Goal: Find specific page/section: Find specific page/section

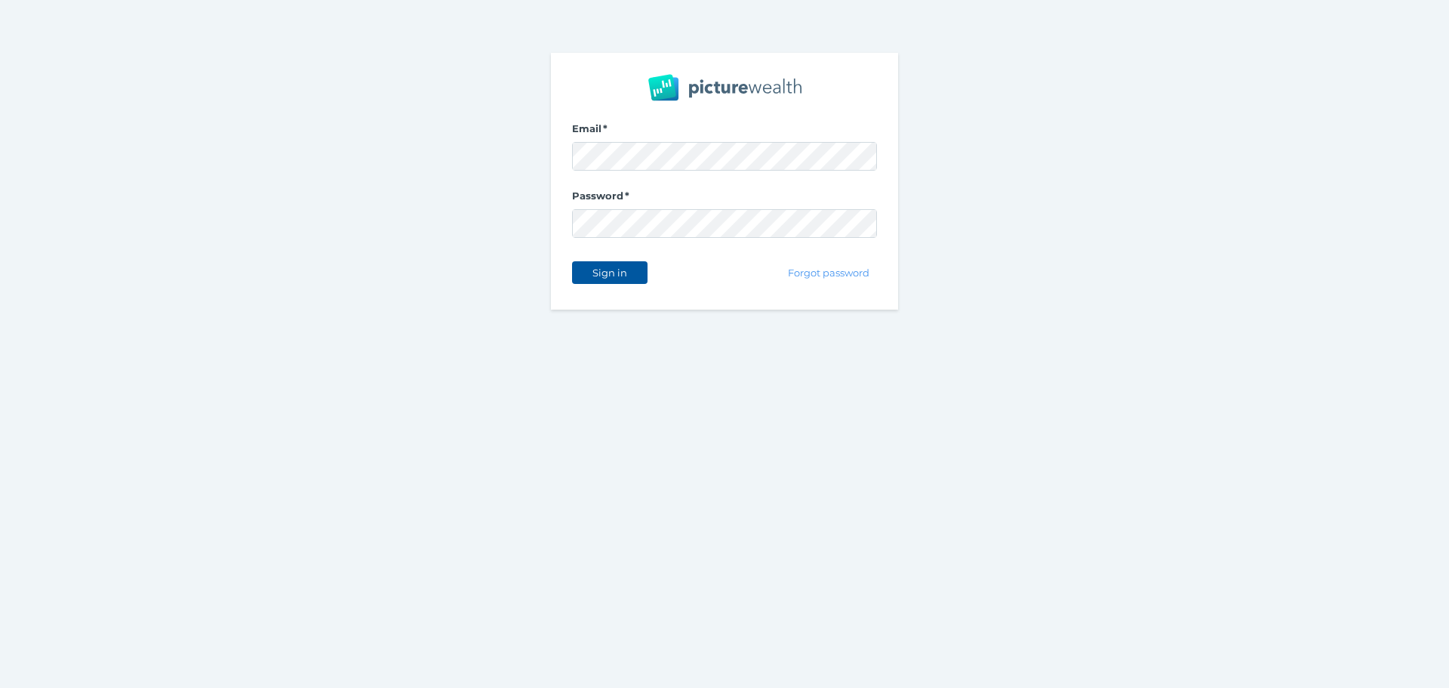
click at [617, 268] on span "Sign in" at bounding box center [610, 272] width 48 height 12
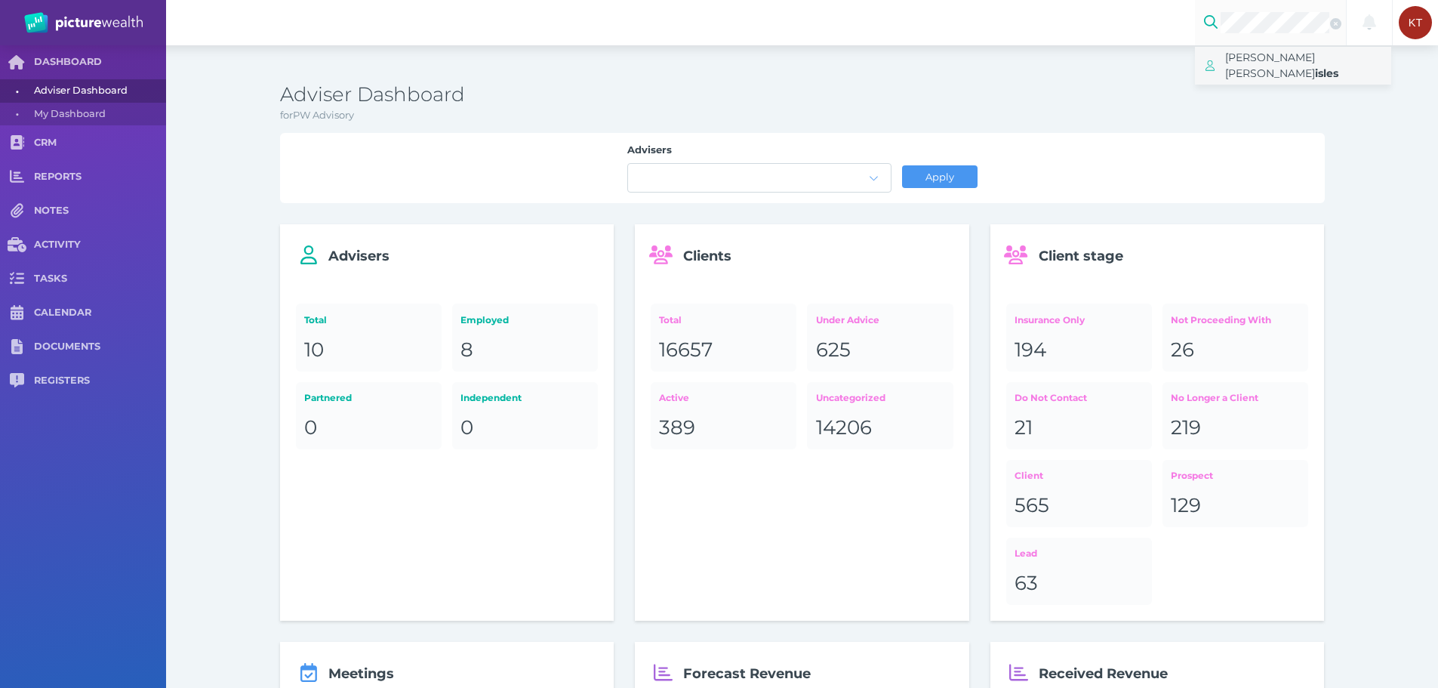
click at [1261, 57] on span "[PERSON_NAME] [PERSON_NAME]" at bounding box center [1270, 65] width 90 height 29
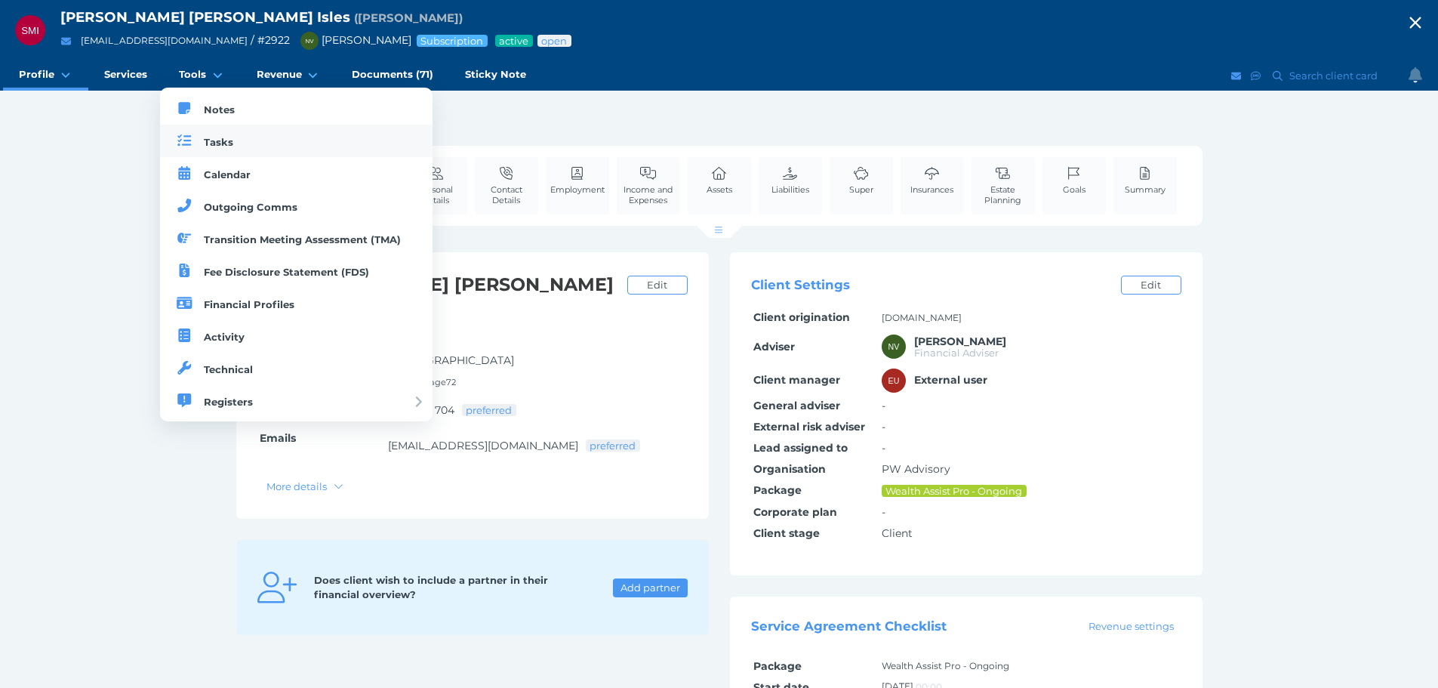
click at [208, 136] on span "Tasks" at bounding box center [218, 142] width 29 height 12
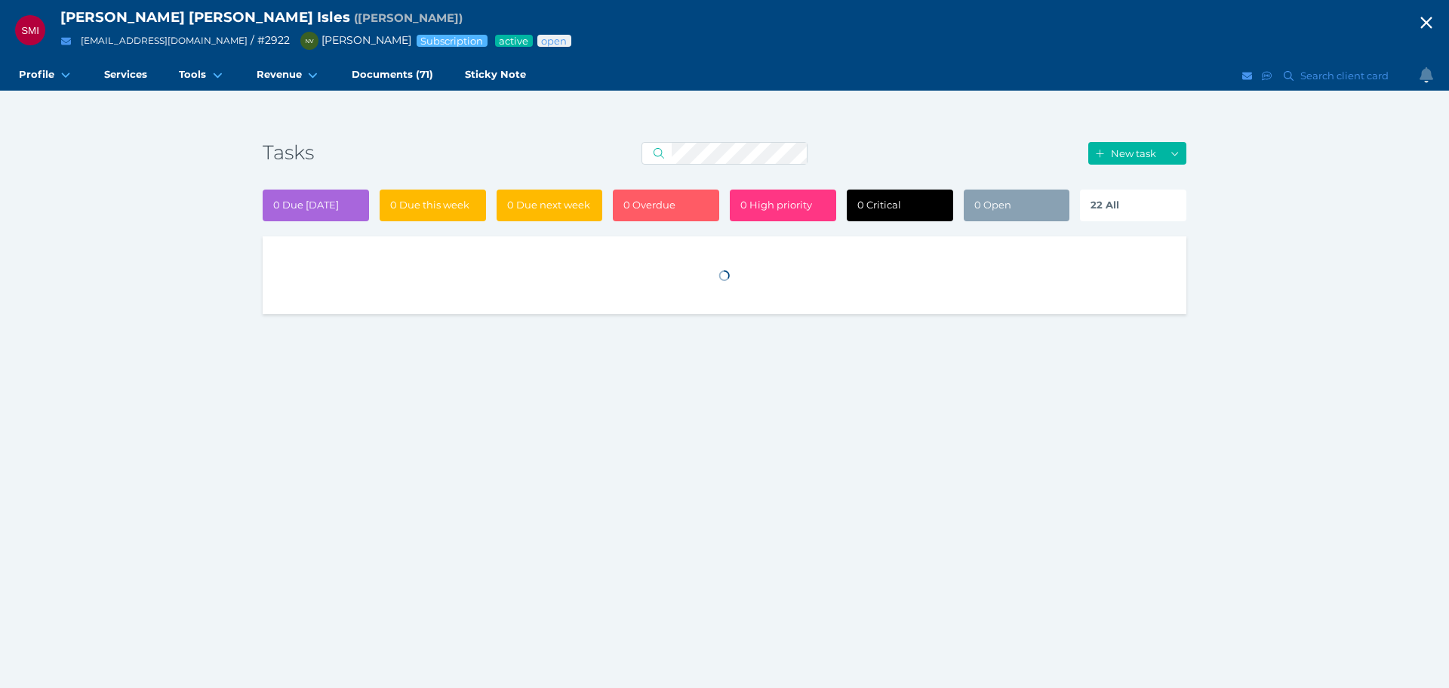
click at [1112, 209] on span "22 All" at bounding box center [1105, 205] width 29 height 12
select select "50"
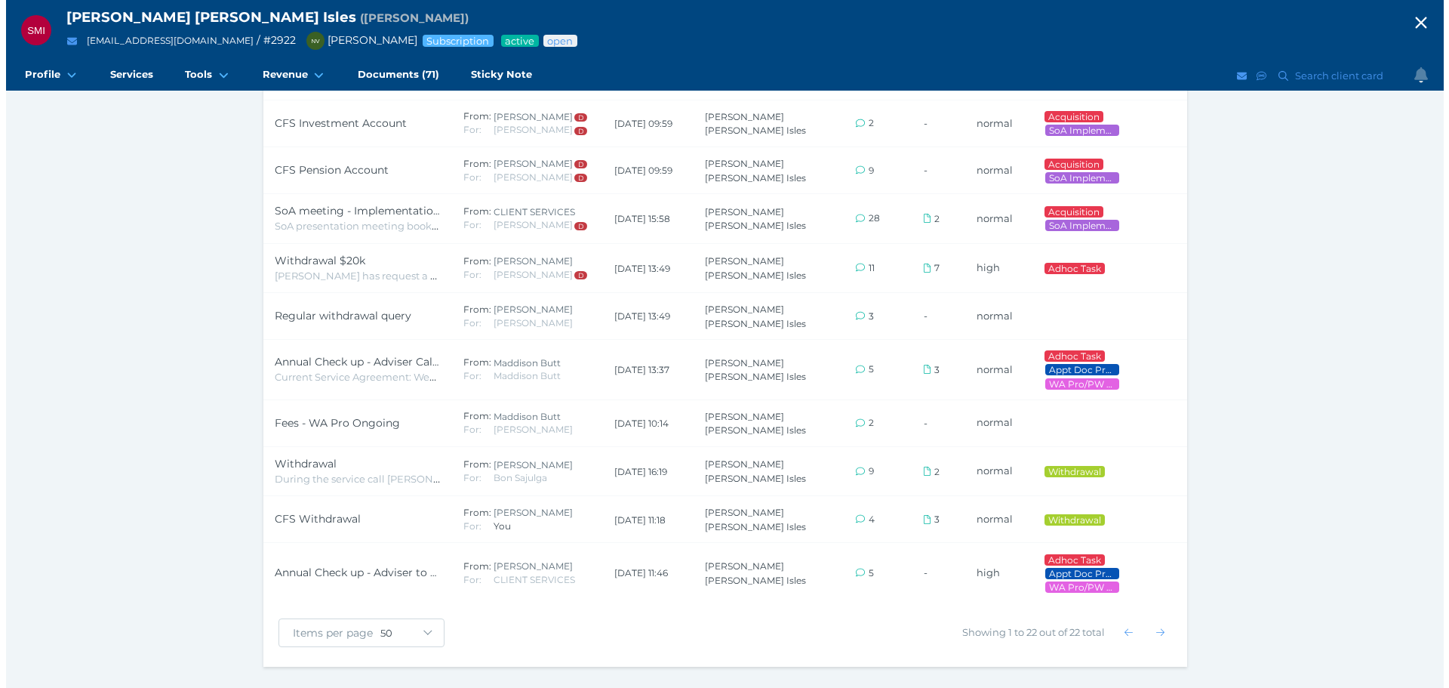
scroll to position [849, 0]
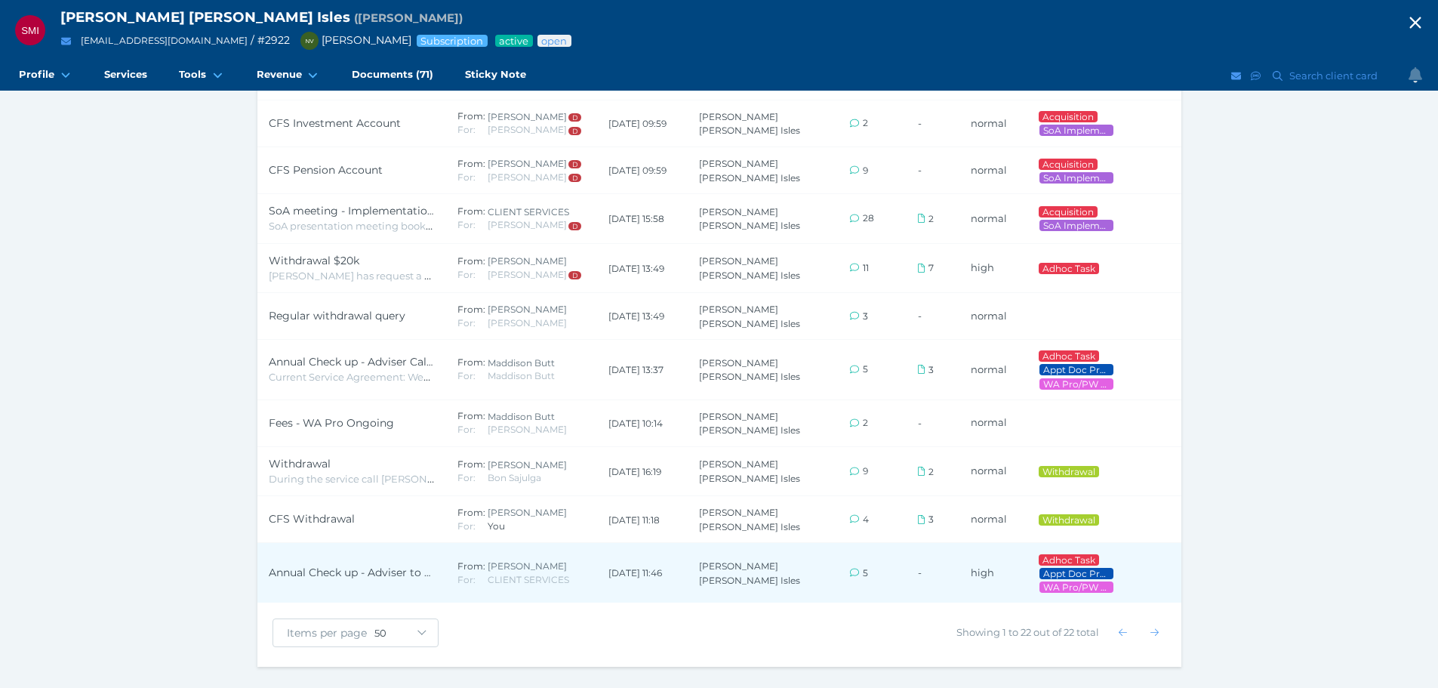
click at [343, 572] on td "Annual Check up - Adviser to call" at bounding box center [351, 573] width 189 height 60
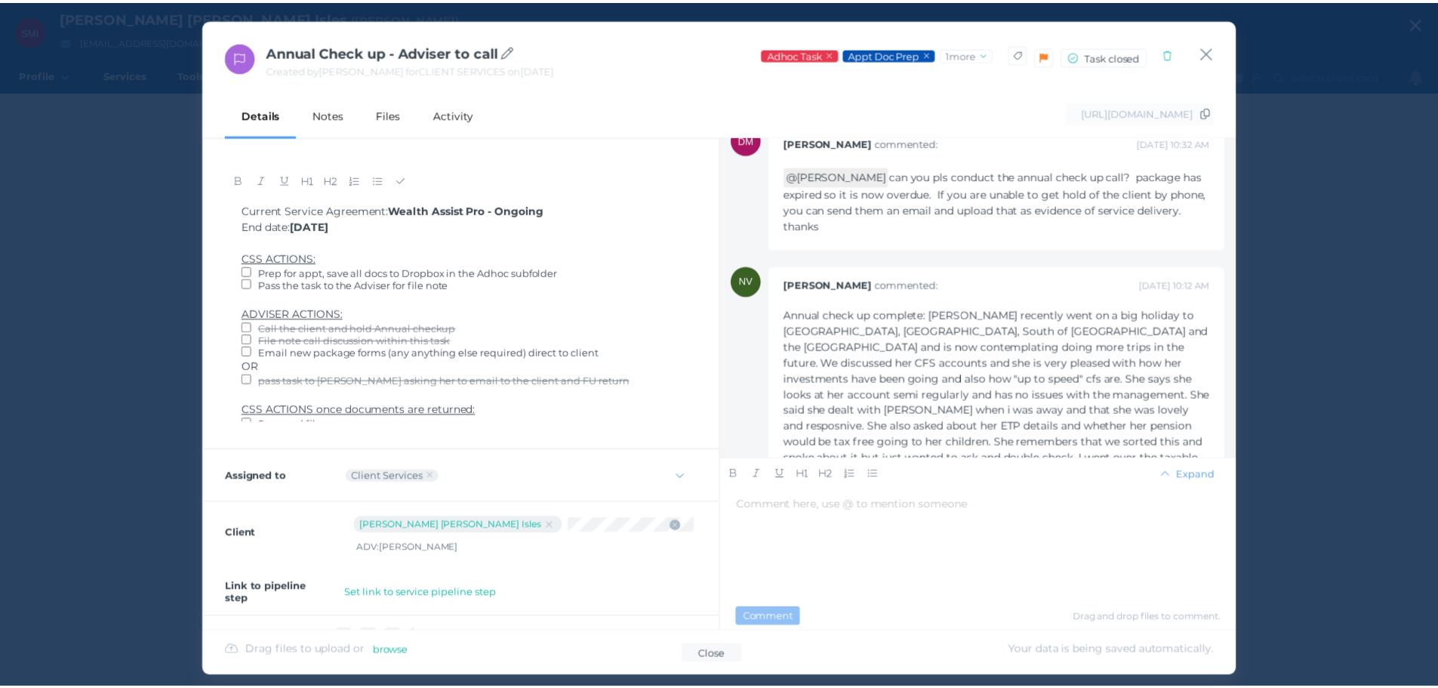
scroll to position [0, 0]
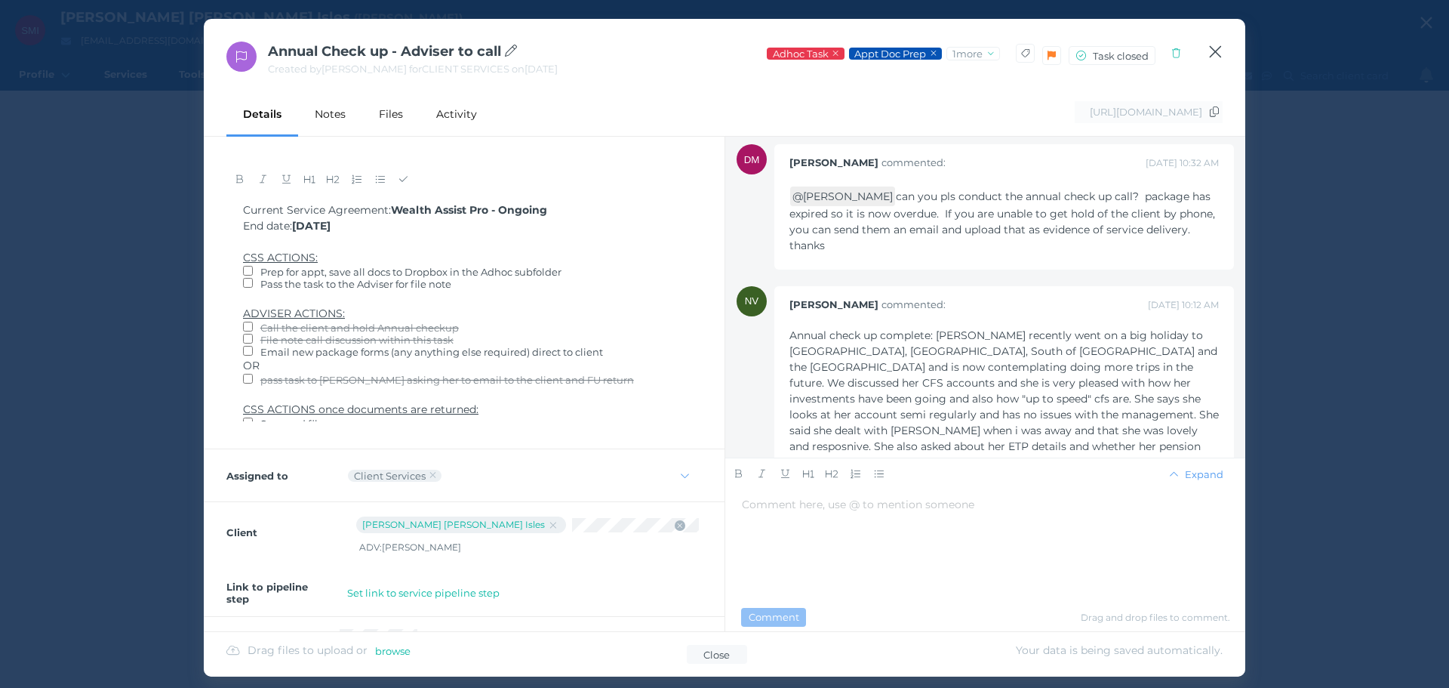
click at [1210, 53] on icon "button" at bounding box center [1215, 51] width 14 height 19
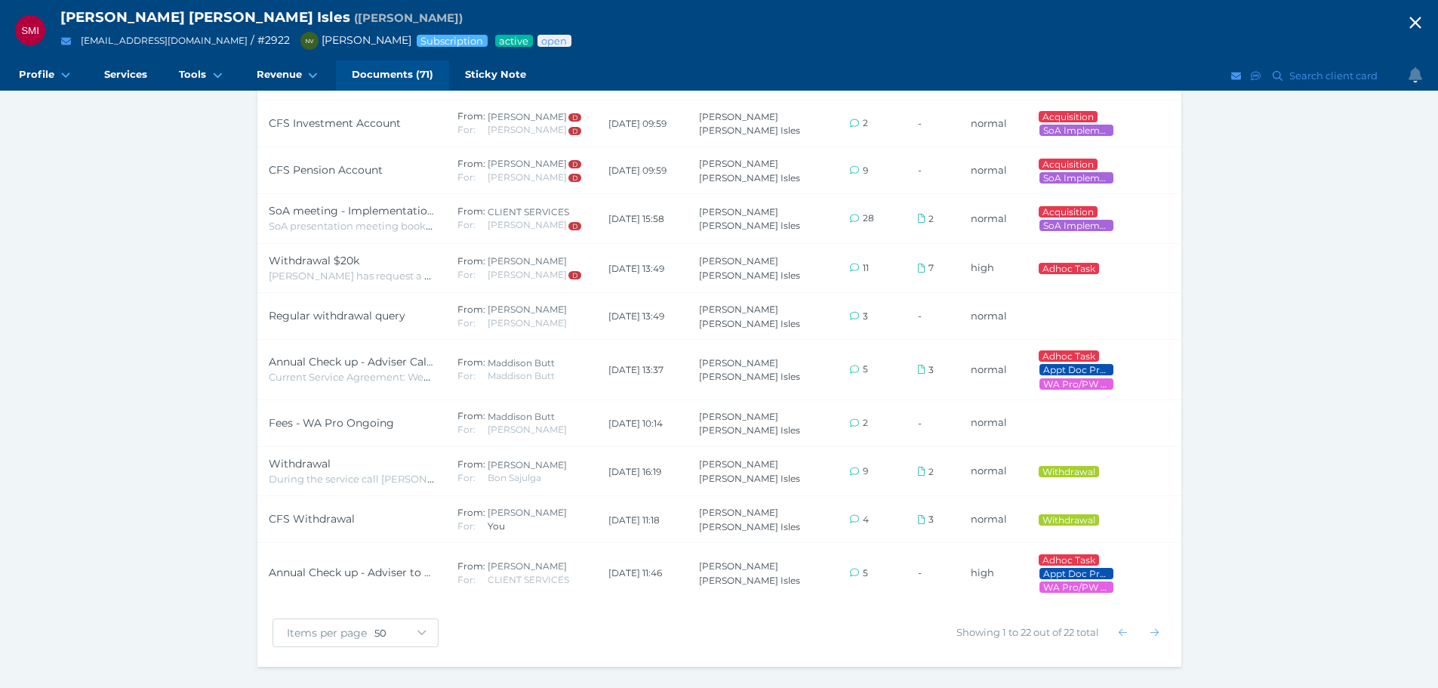
click at [411, 66] on link "Documents (71)" at bounding box center [392, 75] width 113 height 30
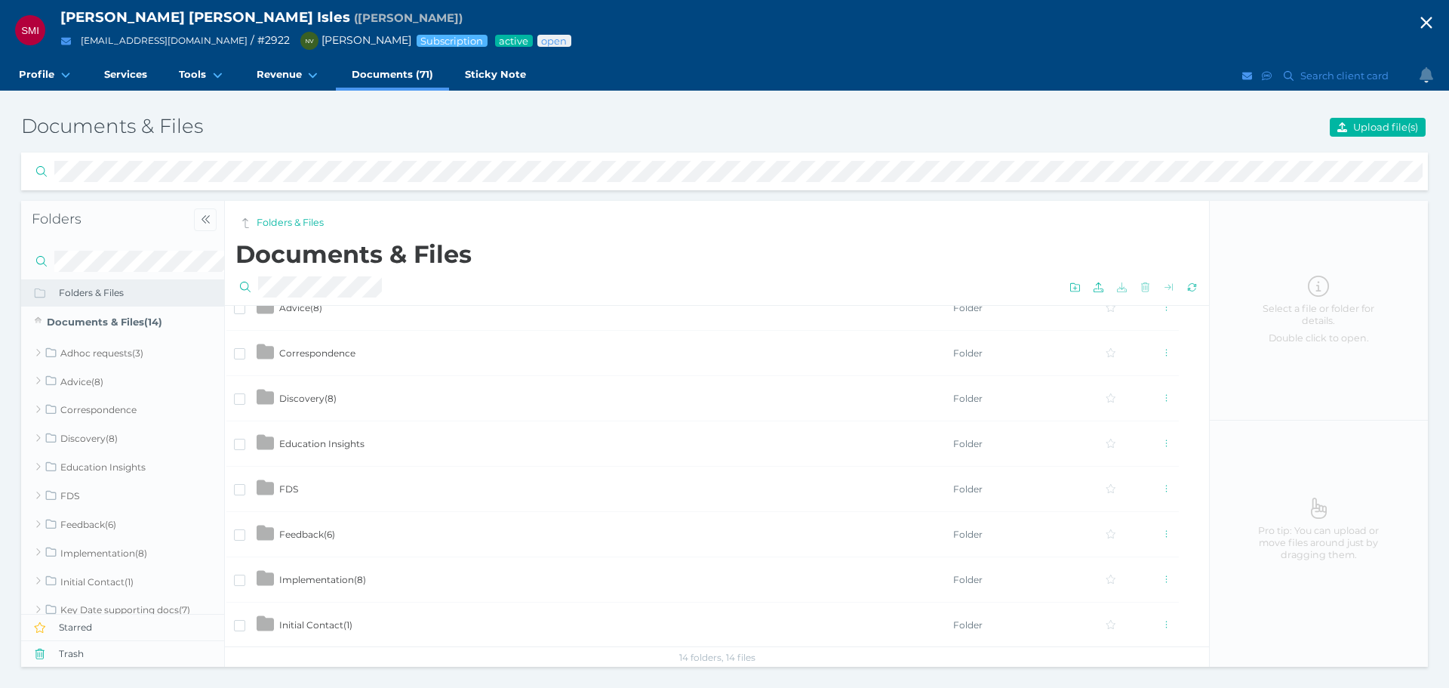
scroll to position [151, 0]
click at [375, 488] on td "Implementation ( 8 )" at bounding box center [616, 494] width 674 height 45
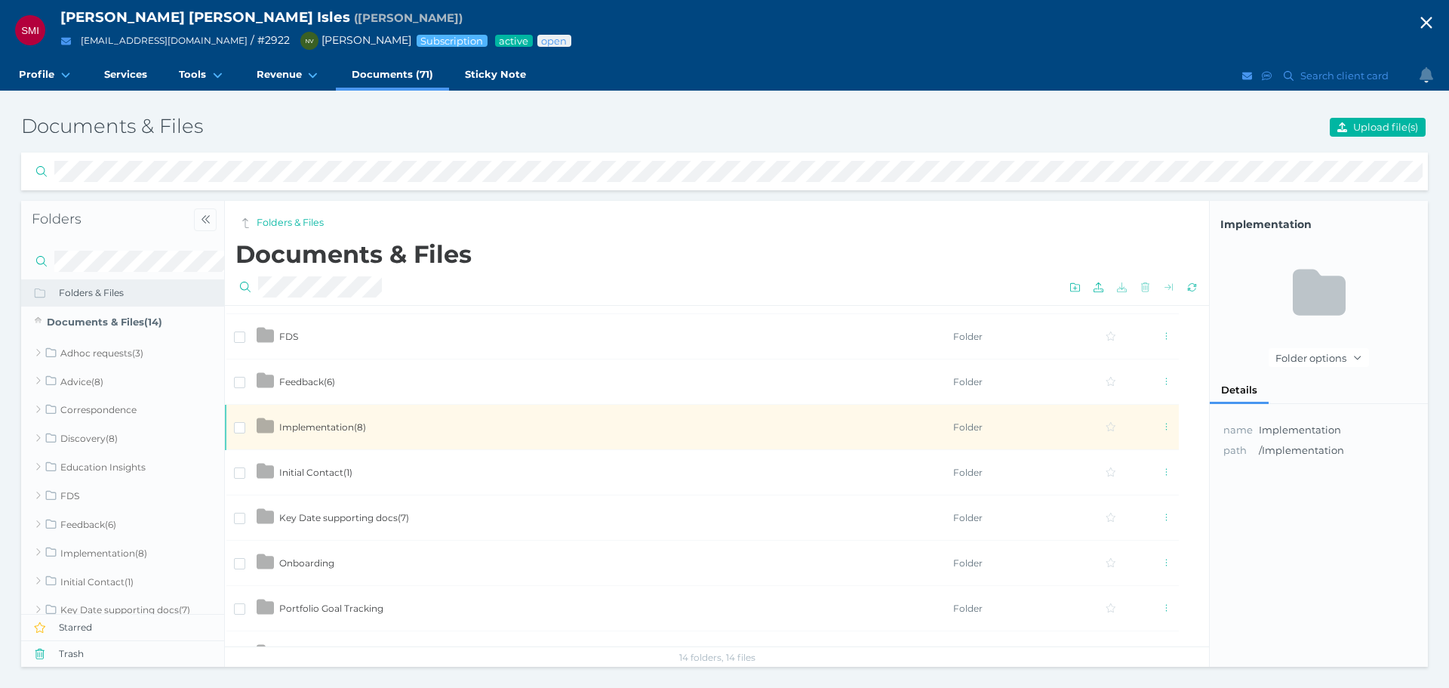
scroll to position [302, 0]
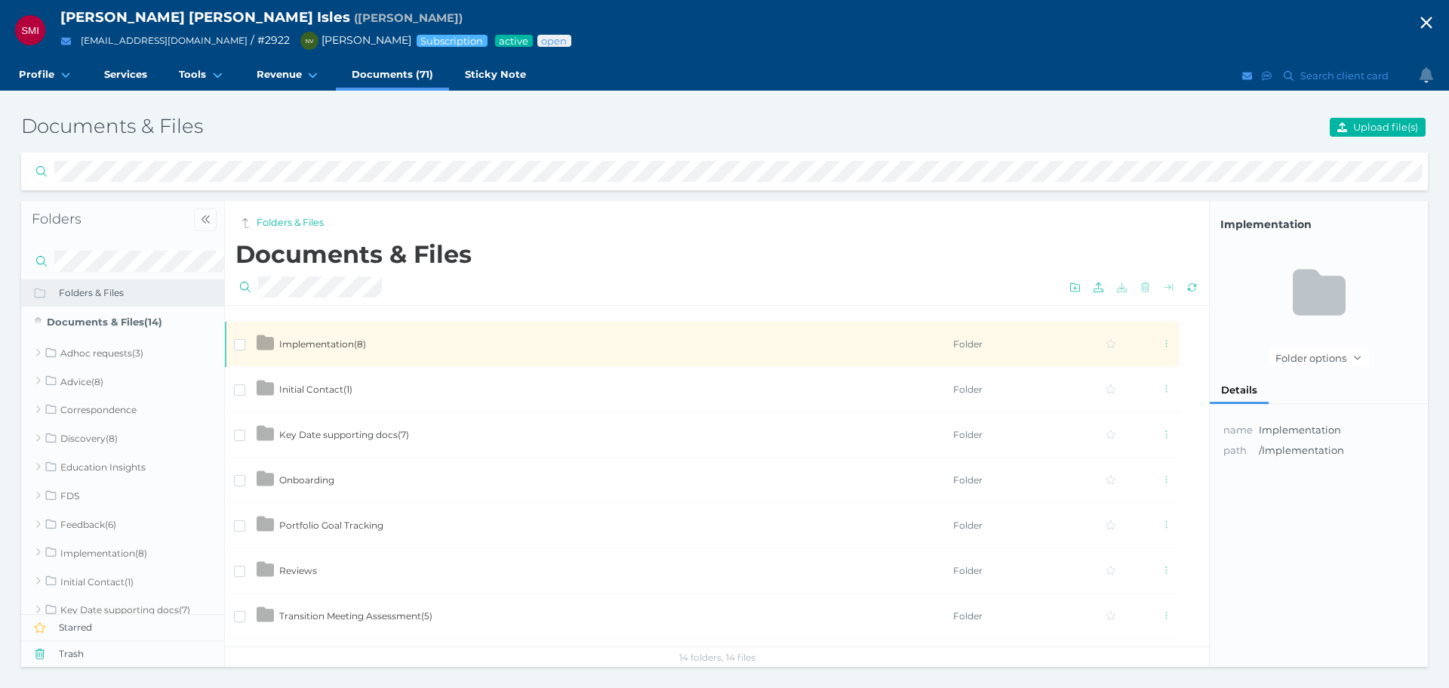
click at [319, 354] on td "Implementation ( 8 )" at bounding box center [616, 343] width 674 height 45
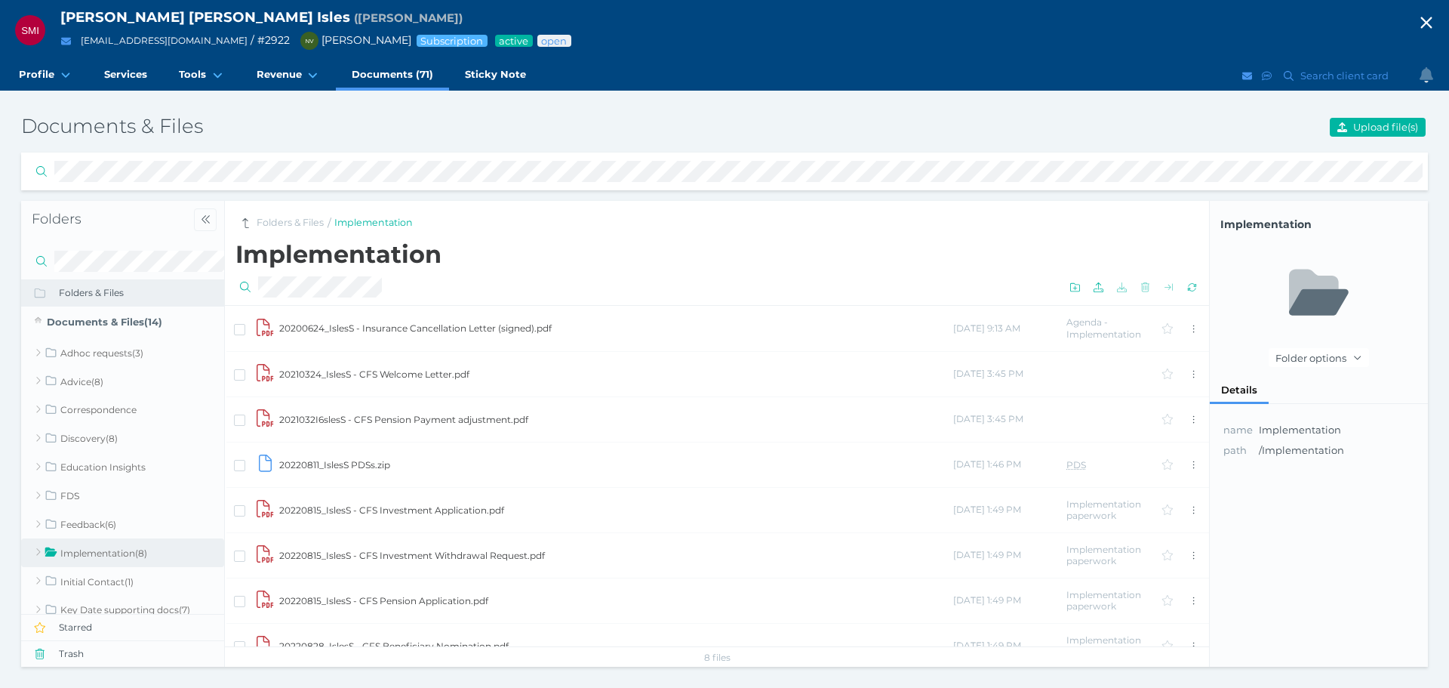
scroll to position [23, 0]
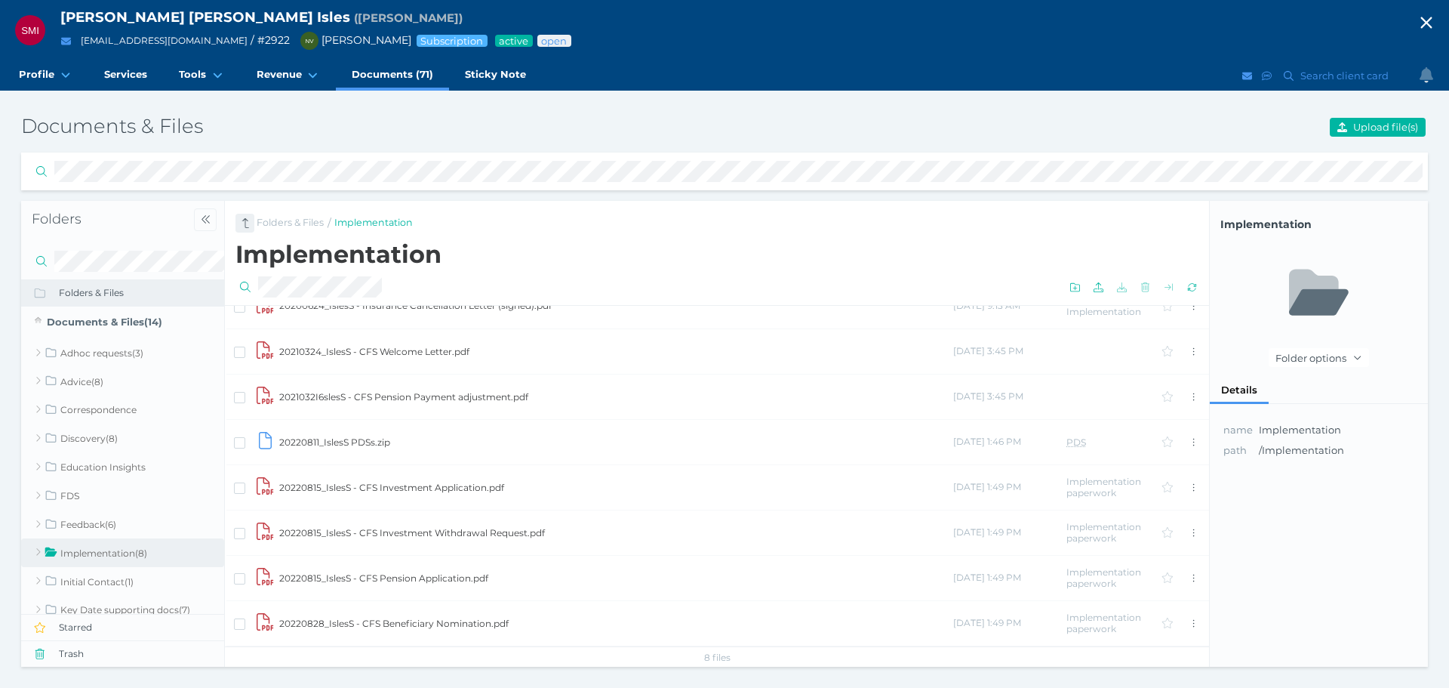
click at [241, 226] on span "button" at bounding box center [245, 223] width 20 height 12
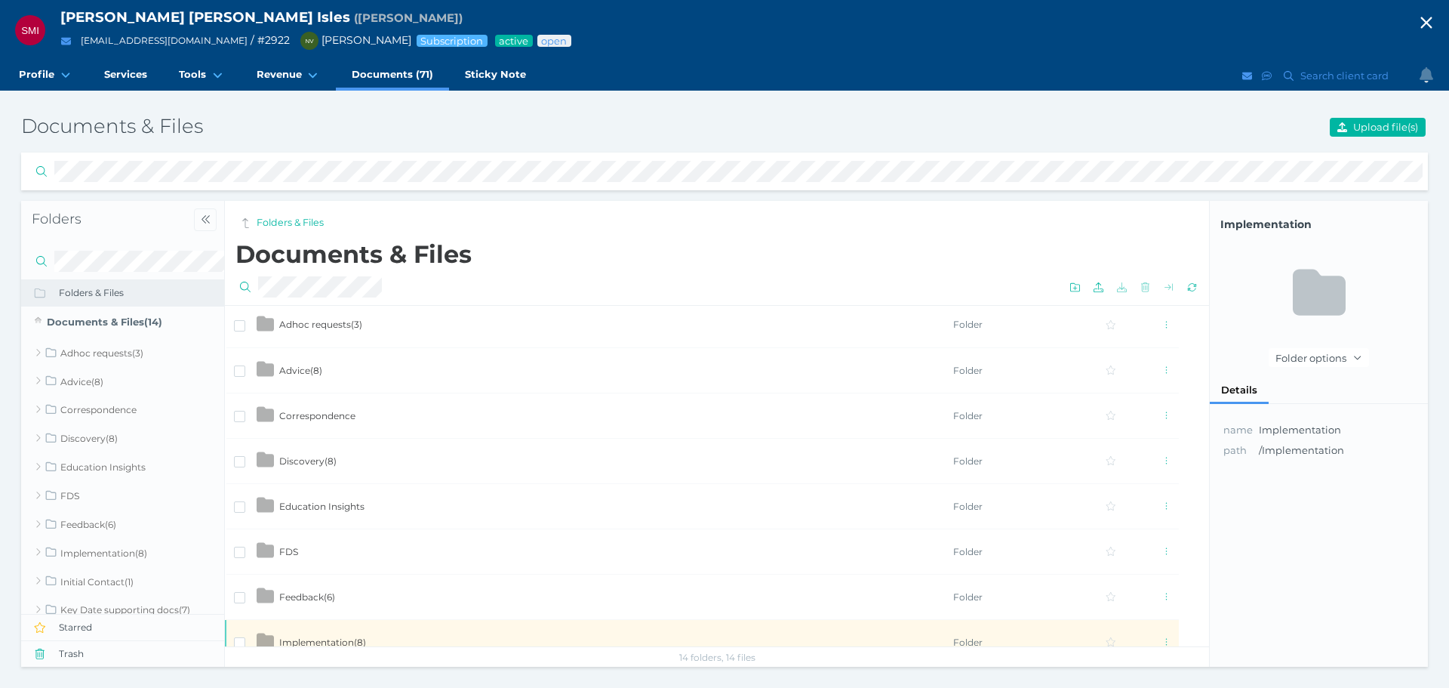
scroll to position [0, 0]
click at [332, 372] on td "Advice ( 8 )" at bounding box center [616, 373] width 674 height 45
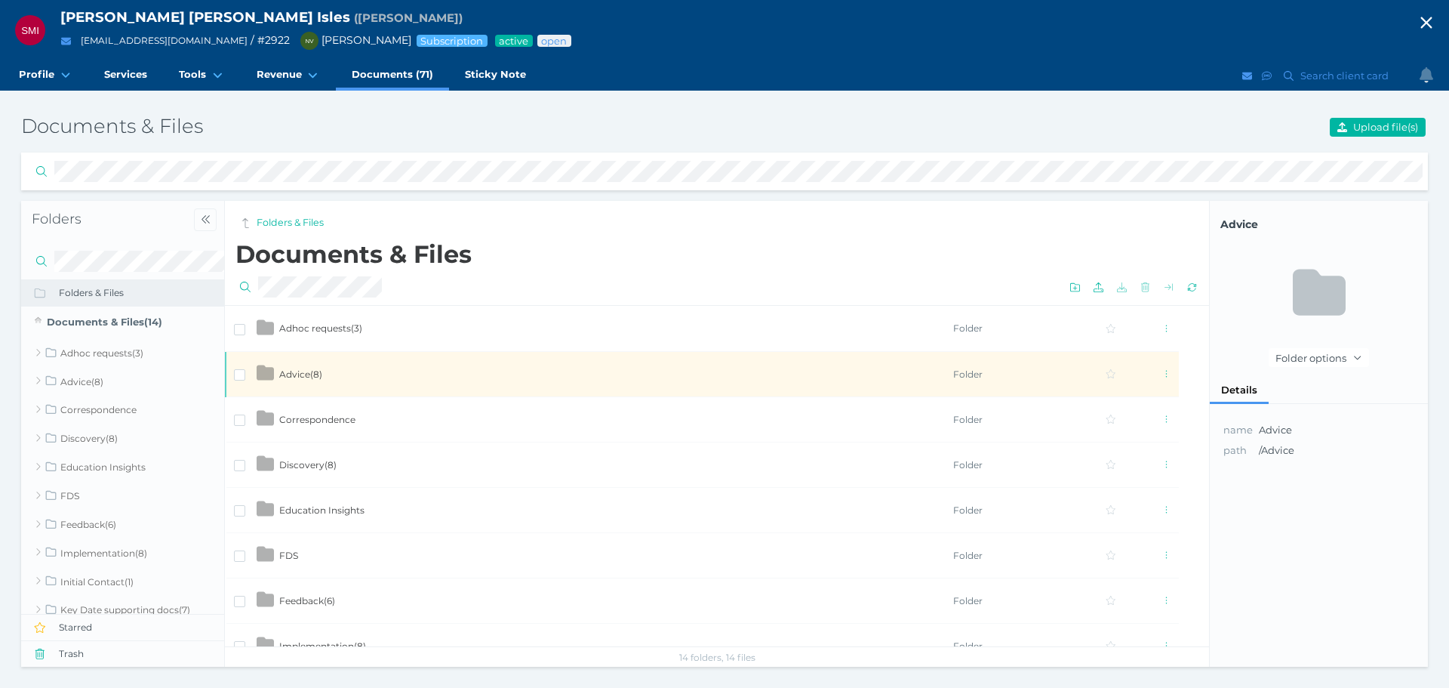
click at [332, 372] on td "Advice ( 8 )" at bounding box center [616, 373] width 674 height 45
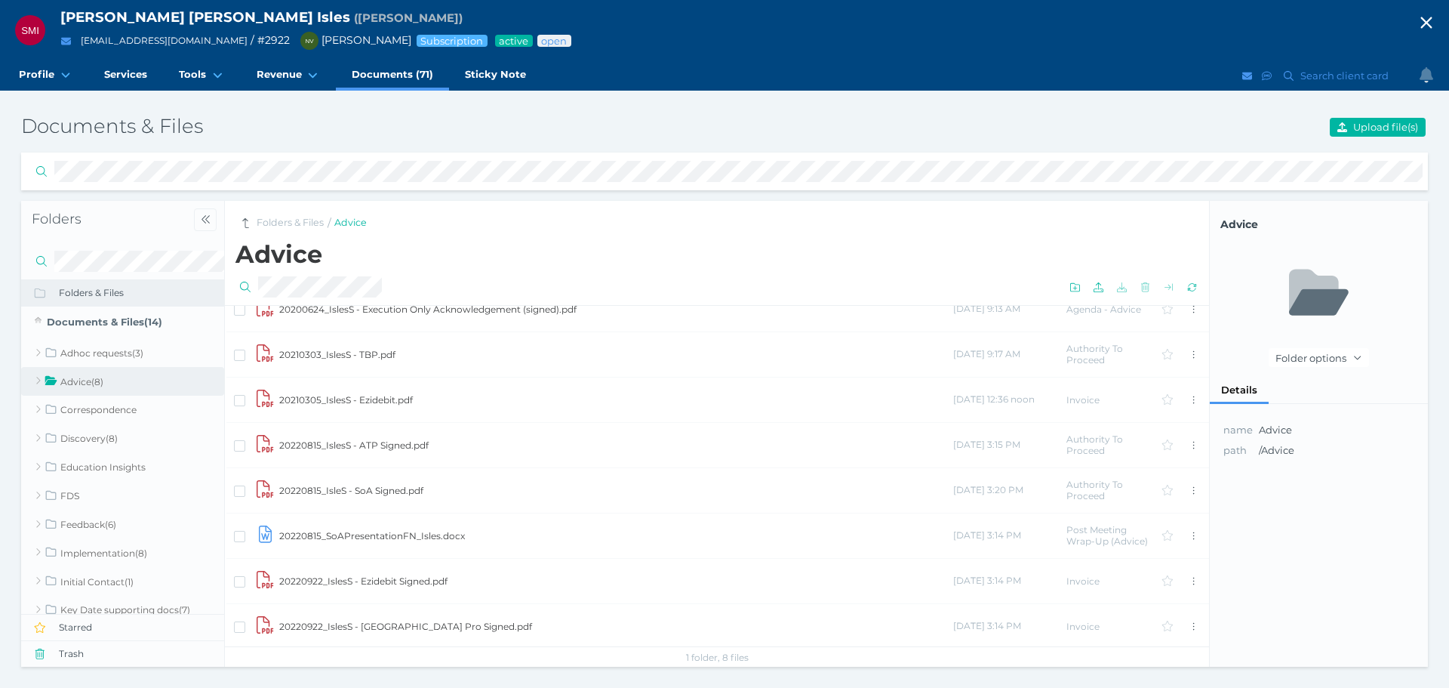
scroll to position [68, 0]
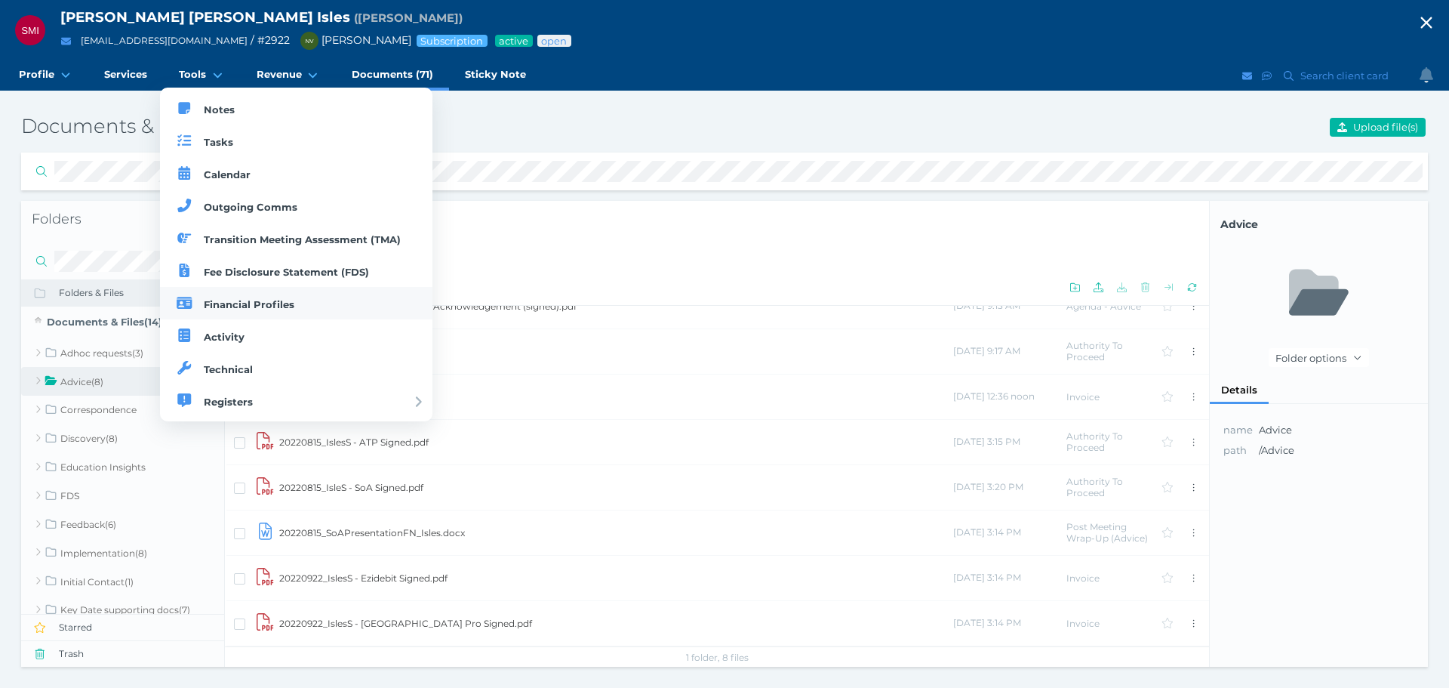
click at [282, 305] on span "Financial Profiles" at bounding box center [249, 304] width 91 height 12
